Goal: Navigation & Orientation: Find specific page/section

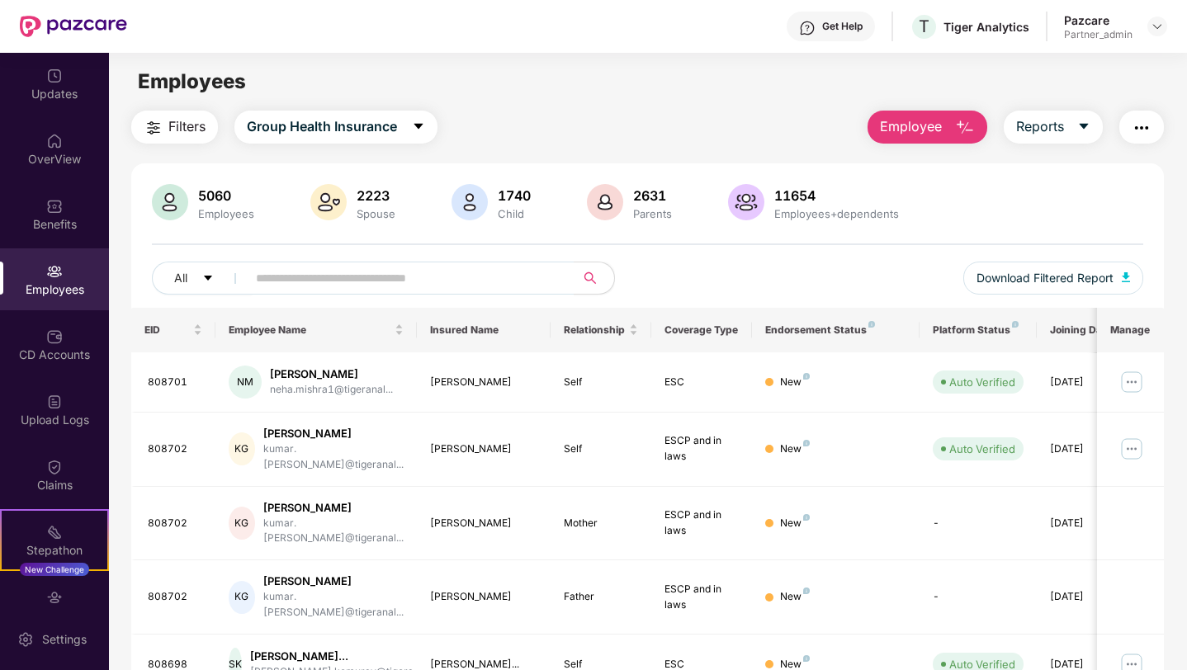
click at [1143, 30] on div "Pazcare Partner_admin" at bounding box center [1115, 26] width 103 height 29
click at [1158, 28] on img at bounding box center [1157, 26] width 13 height 13
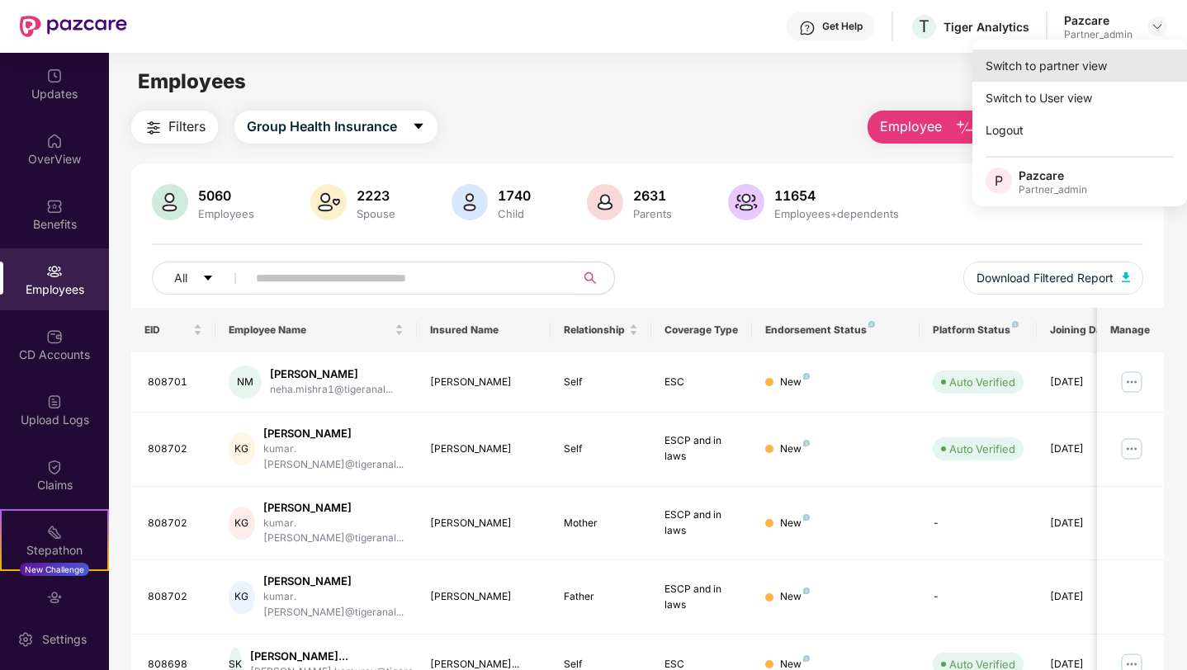
click at [1061, 59] on div "Switch to partner view" at bounding box center [1079, 66] width 215 height 32
